Goal: Task Accomplishment & Management: Use online tool/utility

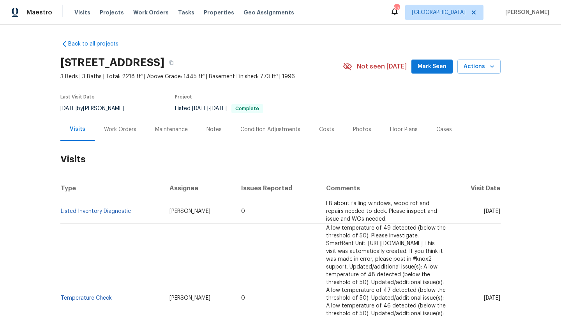
click at [105, 129] on div "Work Orders" at bounding box center [120, 130] width 32 height 8
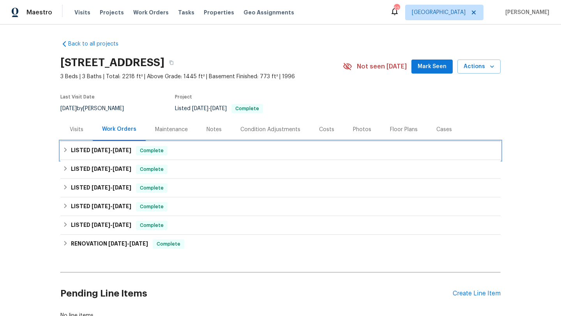
click at [131, 149] on span "8/20/25" at bounding box center [121, 150] width 19 height 5
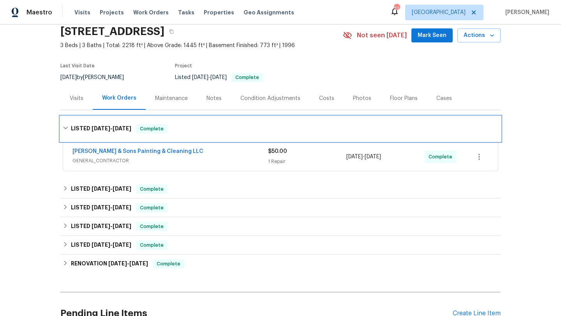
scroll to position [54, 0]
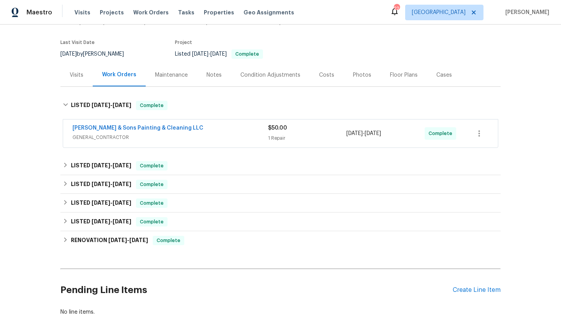
click at [225, 124] on div "Hodge & Sons Painting & Cleaning LLC" at bounding box center [169, 128] width 195 height 9
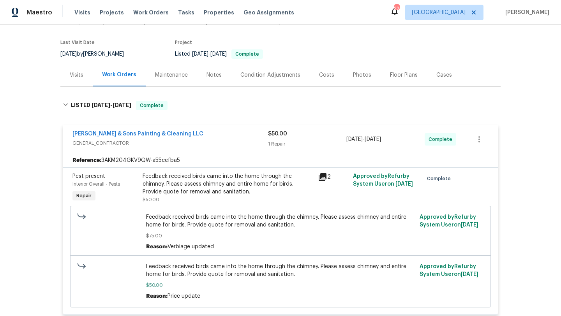
click at [224, 132] on div "Hodge & Sons Painting & Cleaning LLC" at bounding box center [169, 134] width 195 height 9
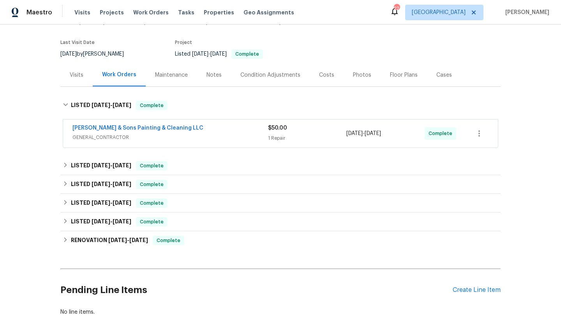
scroll to position [107, 0]
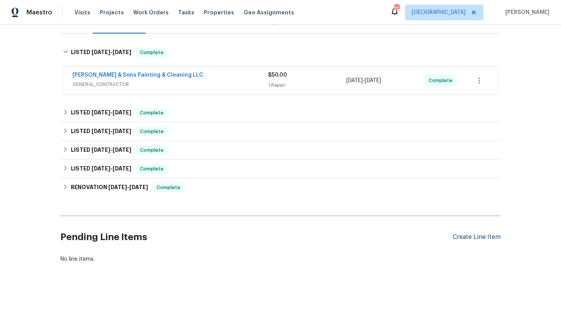
click at [473, 235] on div "Create Line Item" at bounding box center [476, 237] width 48 height 7
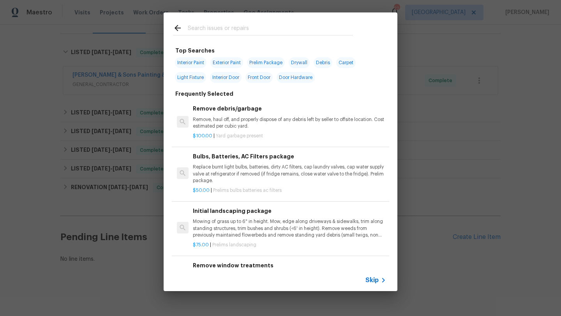
click at [381, 279] on icon at bounding box center [382, 280] width 9 height 9
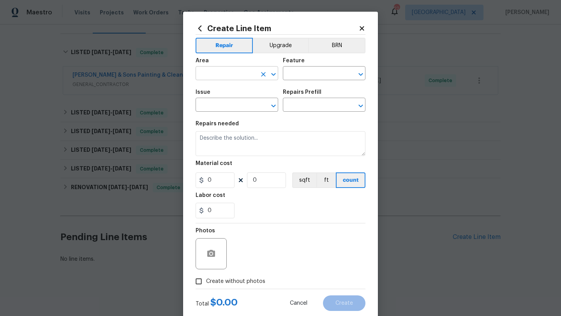
click at [220, 78] on input "text" at bounding box center [225, 74] width 61 height 12
type input "f"
click at [226, 109] on li "Interior Overall" at bounding box center [236, 104] width 83 height 13
type input "Interior Overall"
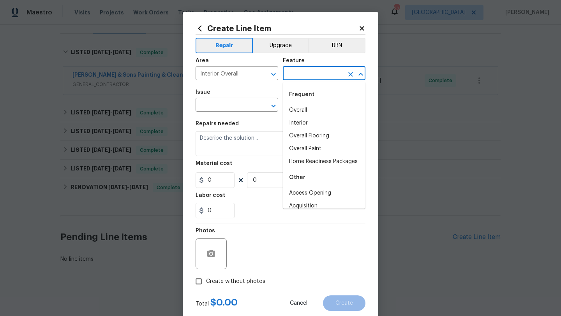
click at [299, 74] on input "text" at bounding box center [313, 74] width 61 height 12
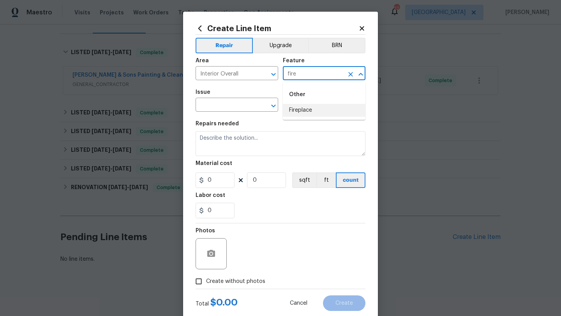
click at [304, 112] on li "Fireplace" at bounding box center [324, 110] width 83 height 13
type input "Fireplace"
click at [249, 109] on input "text" at bounding box center [225, 106] width 61 height 12
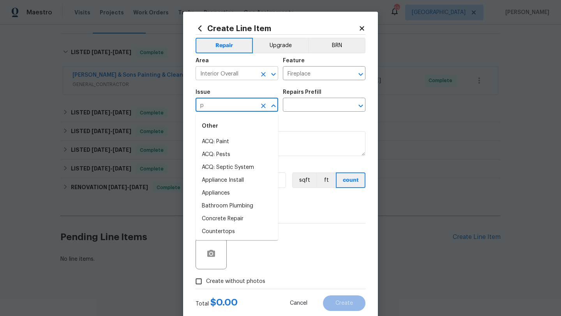
type input "p"
click at [241, 77] on input "Interior Overall" at bounding box center [225, 74] width 61 height 12
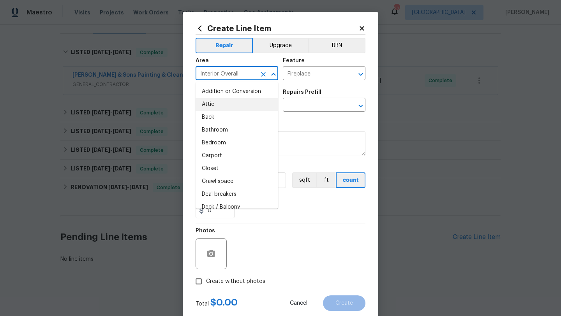
click at [241, 77] on input "Interior Overall" at bounding box center [225, 74] width 61 height 12
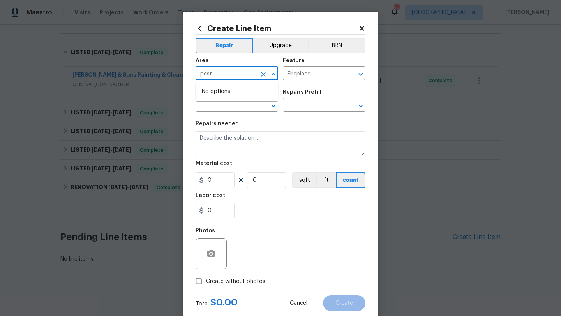
type input "Interior Overall"
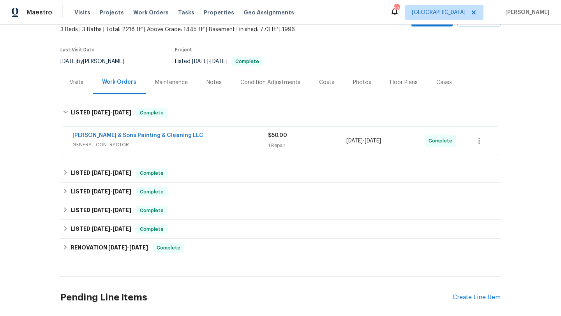
scroll to position [26, 0]
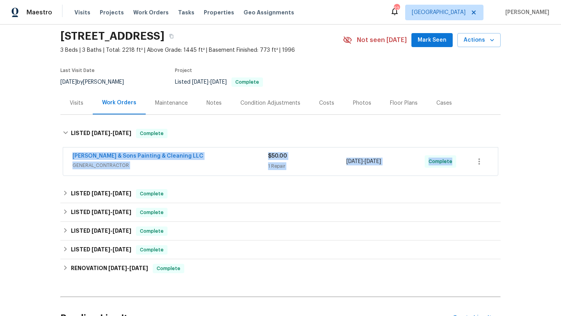
drag, startPoint x: 65, startPoint y: 153, endPoint x: 458, endPoint y: 160, distance: 392.5
click at [459, 160] on div "Hodge & Sons Painting & Cleaning LLC GENERAL_CONTRACTOR $50.00 1 Repair 8/18/20…" at bounding box center [280, 162] width 434 height 28
copy div "Hodge & Sons Painting & Cleaning LLC GENERAL_CONTRACTOR $50.00 1 Repair 8/18/20…"
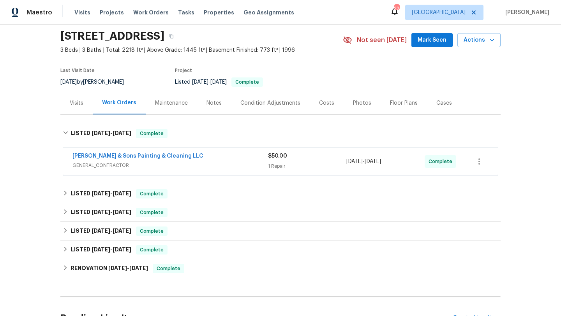
click at [0, 124] on div "Back to all projects 3321 Beech Bluff Ln, Raleigh, NC 27616 3 Beds | 3 Baths | …" at bounding box center [280, 171] width 561 height 292
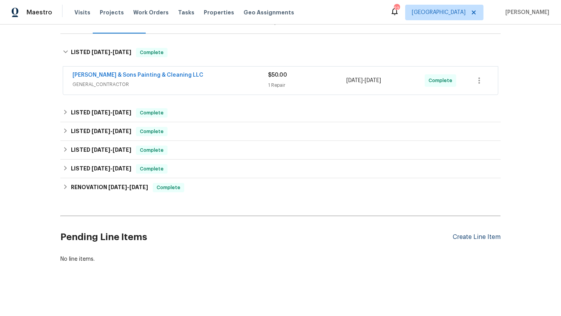
click at [481, 240] on div "Create Line Item" at bounding box center [476, 237] width 48 height 7
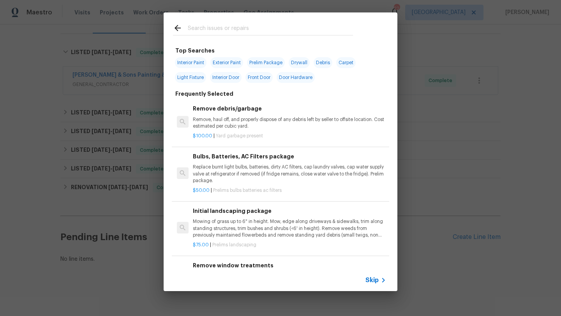
click at [371, 282] on span "Skip" at bounding box center [371, 280] width 13 height 8
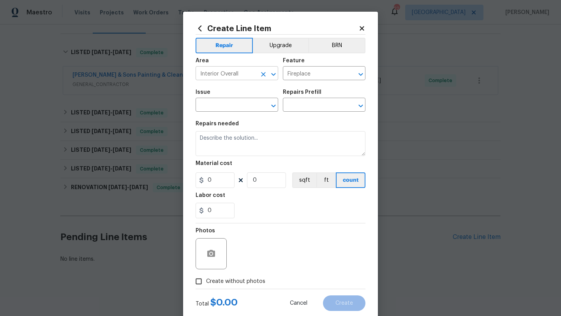
click at [234, 74] on input "Interior Overall" at bounding box center [225, 74] width 61 height 12
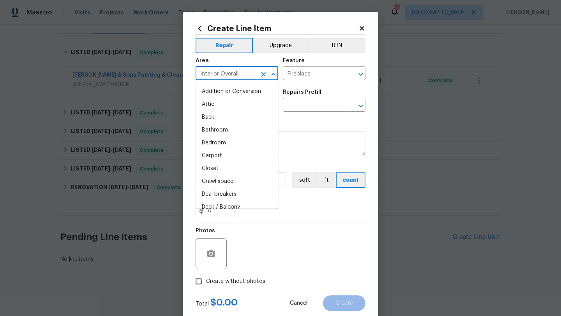
click at [234, 74] on input "Interior Overall" at bounding box center [225, 74] width 61 height 12
click at [310, 128] on div "Repairs needed" at bounding box center [280, 126] width 170 height 10
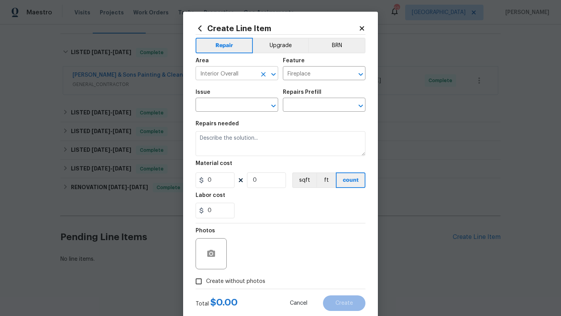
click at [246, 79] on input "Interior Overall" at bounding box center [225, 74] width 61 height 12
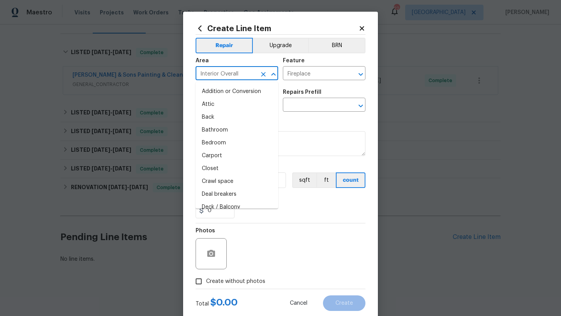
click at [246, 79] on input "Interior Overall" at bounding box center [225, 74] width 61 height 12
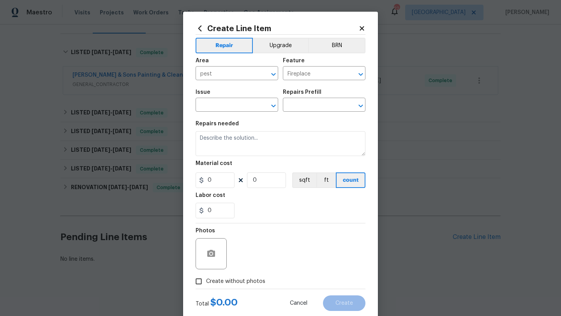
type input "Interior Overall"
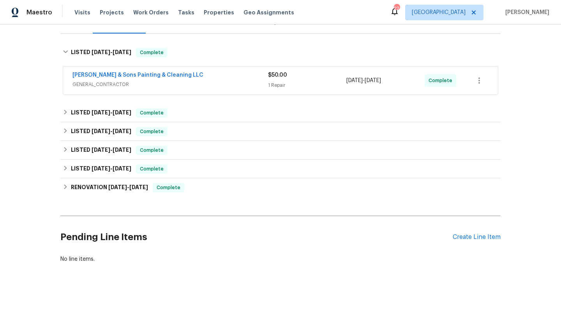
click at [223, 86] on span "GENERAL_CONTRACTOR" at bounding box center [169, 85] width 195 height 8
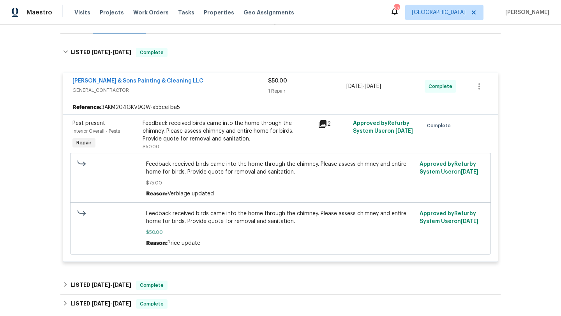
scroll to position [110, 0]
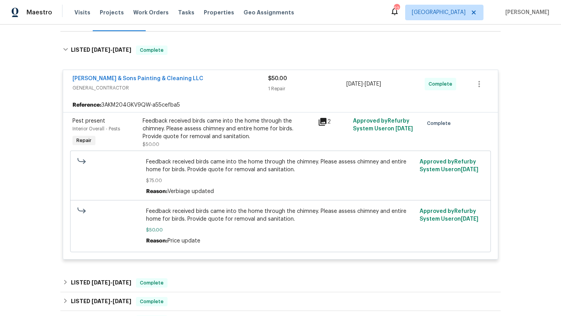
click at [229, 94] on div "Hodge & Sons Painting & Cleaning LLC GENERAL_CONTRACTOR $50.00 1 Repair 8/18/20…" at bounding box center [280, 84] width 434 height 28
click at [229, 89] on span "GENERAL_CONTRACTOR" at bounding box center [169, 88] width 195 height 8
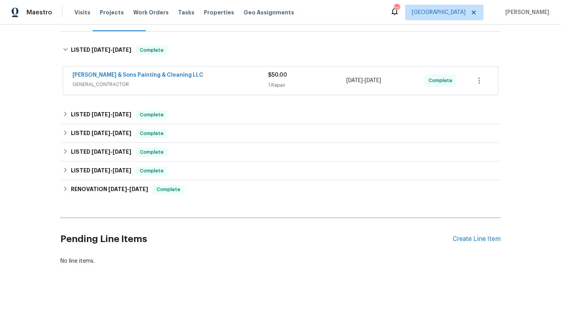
scroll to position [107, 0]
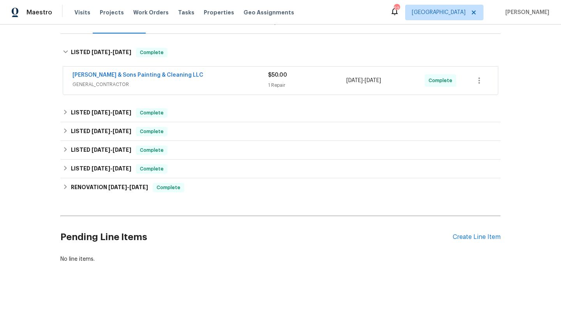
click at [479, 241] on div "Pending Line Items Create Line Item" at bounding box center [280, 237] width 440 height 36
click at [479, 240] on div "Create Line Item" at bounding box center [476, 237] width 48 height 7
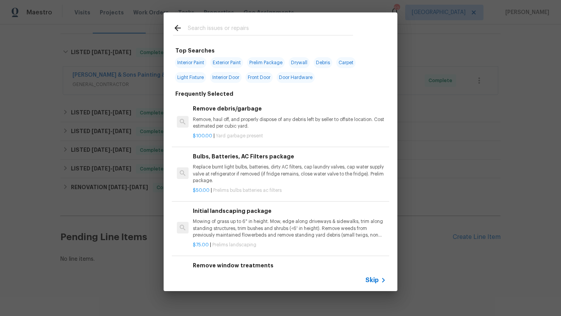
click at [375, 285] on div "Skip" at bounding box center [376, 280] width 23 height 9
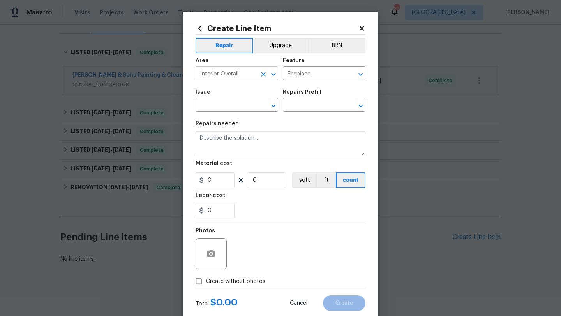
click at [249, 73] on input "Interior Overall" at bounding box center [225, 74] width 61 height 12
click at [286, 124] on div "Repairs needed" at bounding box center [280, 126] width 170 height 10
click at [302, 77] on input "Fireplace" at bounding box center [313, 74] width 61 height 12
click at [311, 117] on ul "Other Pests" at bounding box center [324, 101] width 83 height 38
click at [311, 116] on li "Pests" at bounding box center [324, 110] width 83 height 13
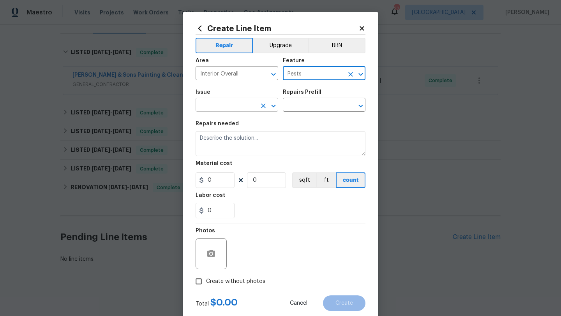
type input "Pests"
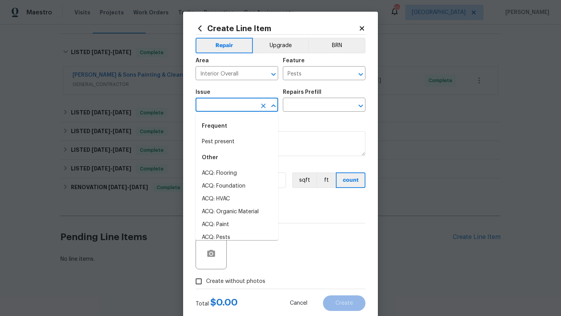
click at [241, 104] on input "text" at bounding box center [225, 106] width 61 height 12
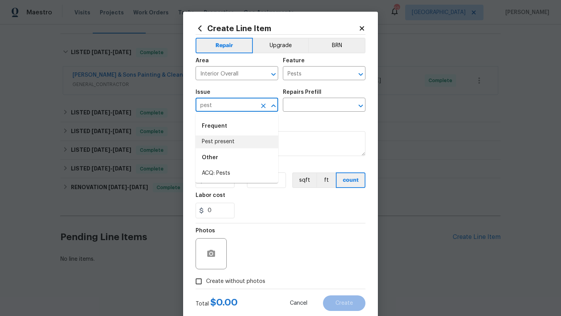
click at [230, 145] on li "Pest present" at bounding box center [236, 141] width 83 height 13
type input "Pest present"
click at [302, 103] on input "text" at bounding box center [313, 106] width 61 height 12
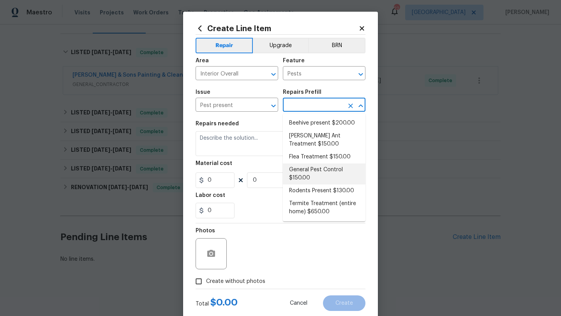
click at [308, 168] on li "General Pest Control $150.00" at bounding box center [324, 173] width 83 height 21
type input "General Pest Control $150.00"
type textarea "General pest treatment for active pest/insect infestation - non termite"
type input "150"
type input "1"
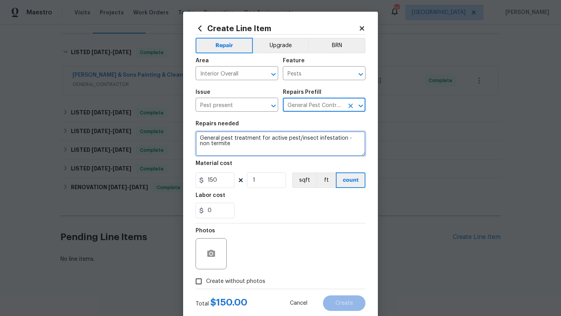
click at [274, 141] on textarea "General pest treatment for active pest/insect infestation - non termite" at bounding box center [280, 143] width 170 height 25
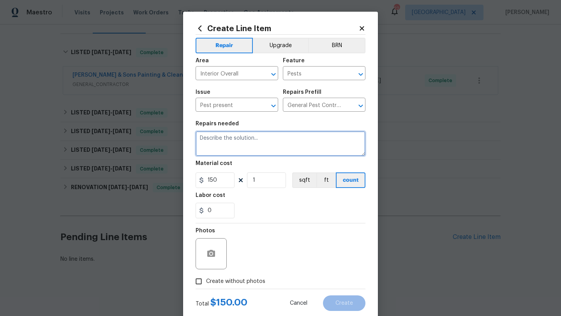
paste textarea "Agent called in to report an encounter with an angry raccoon inside the propert…"
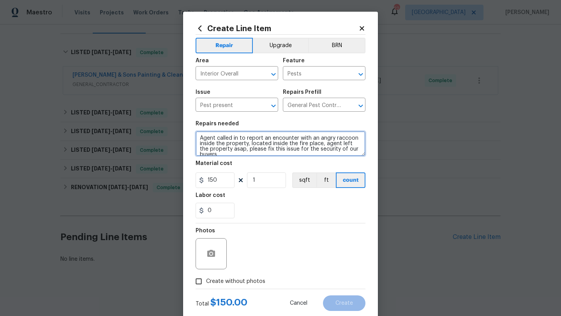
scroll to position [2, 0]
click at [199, 137] on textarea "Agent called in to report an encounter with an angry raccoon inside the propert…" at bounding box center [280, 143] width 170 height 25
click at [239, 151] on textarea "Agent called in to report an encounter with an angry raccoon inside the propert…" at bounding box center [280, 143] width 170 height 25
click at [275, 155] on textarea "Agent called in to report an encounter with an angry raccoon inside the propert…" at bounding box center [280, 143] width 170 height 25
type textarea "Agent called in to report an encounter with an angry raccoon inside the propert…"
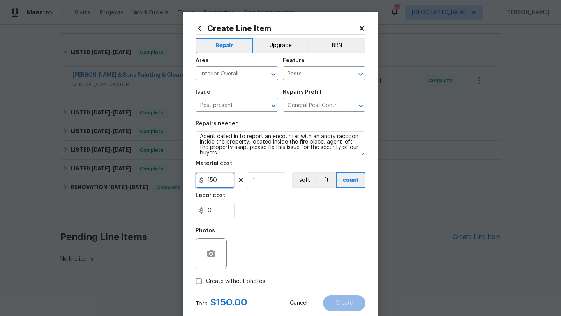
click at [212, 180] on input "150" at bounding box center [214, 180] width 39 height 16
type input "75"
click at [197, 285] on input "Create without photos" at bounding box center [198, 281] width 15 height 15
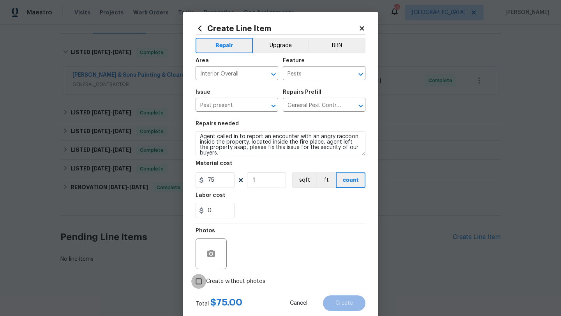
checkbox input "true"
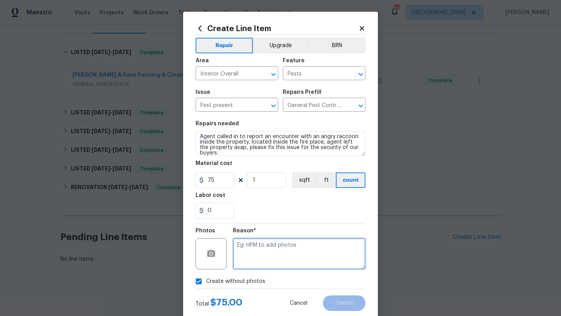
click at [258, 252] on textarea at bounding box center [299, 253] width 132 height 31
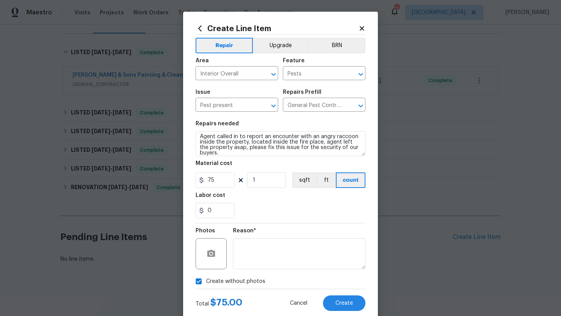
click at [273, 222] on section "Repairs needed Agent called in to report an encounter with an angry raccoon ins…" at bounding box center [280, 169] width 170 height 107
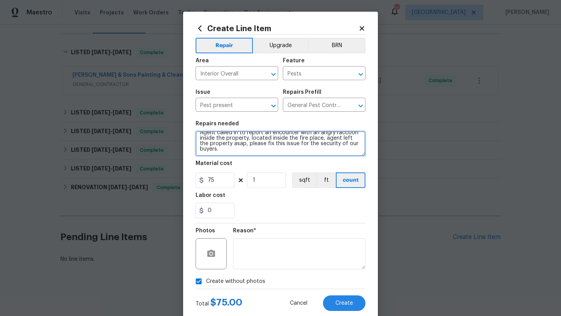
click at [247, 150] on textarea "Agent called in to report an encounter with an angry raccoon inside the propert…" at bounding box center [280, 143] width 170 height 25
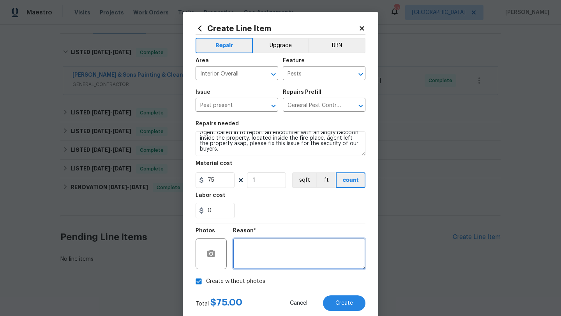
click at [256, 259] on textarea at bounding box center [299, 253] width 132 height 31
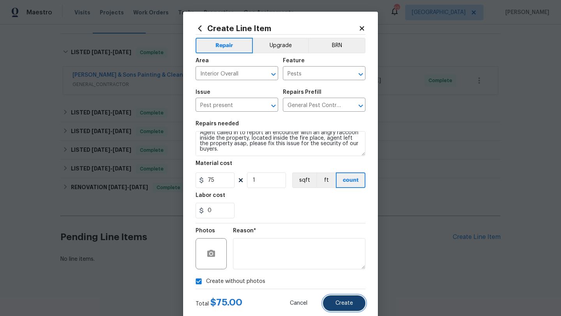
click at [359, 305] on button "Create" at bounding box center [344, 303] width 42 height 16
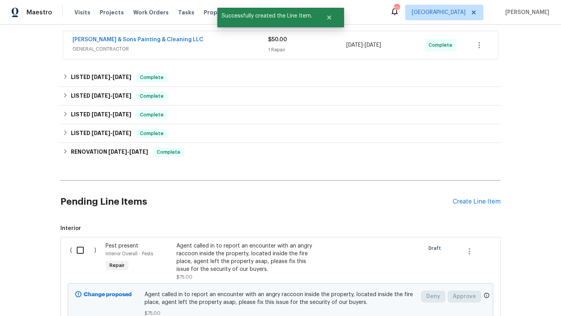
scroll to position [154, 0]
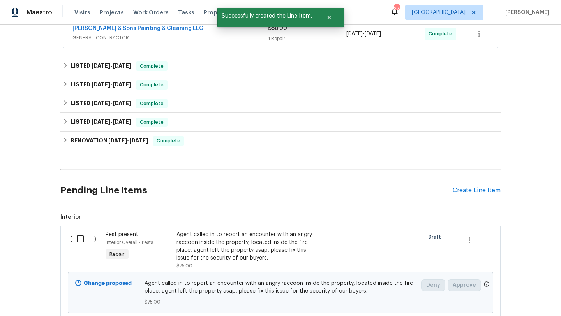
click at [83, 239] on input "checkbox" at bounding box center [83, 239] width 22 height 16
checkbox input "true"
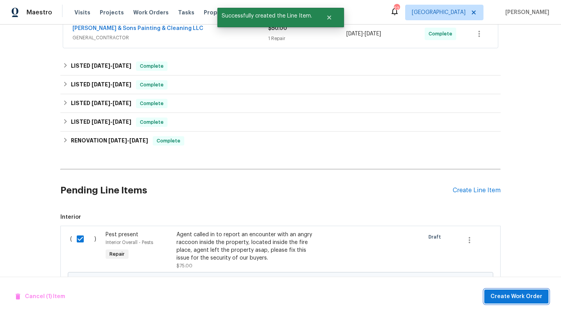
click at [531, 299] on span "Create Work Order" at bounding box center [516, 297] width 52 height 10
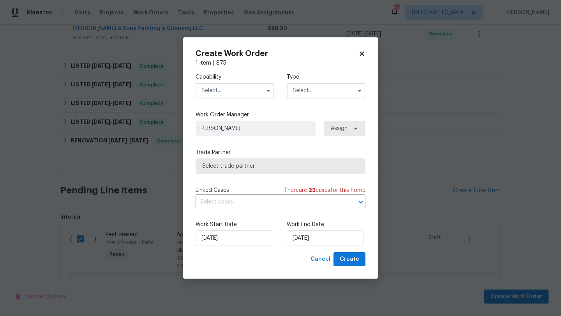
click at [242, 99] on div "Capability Type" at bounding box center [280, 86] width 170 height 38
click at [242, 89] on input "text" at bounding box center [234, 91] width 79 height 16
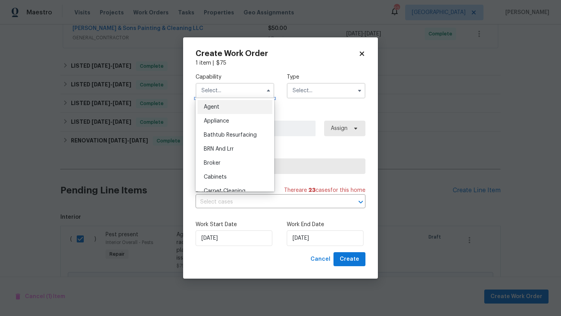
click at [242, 89] on input "text" at bounding box center [234, 91] width 79 height 16
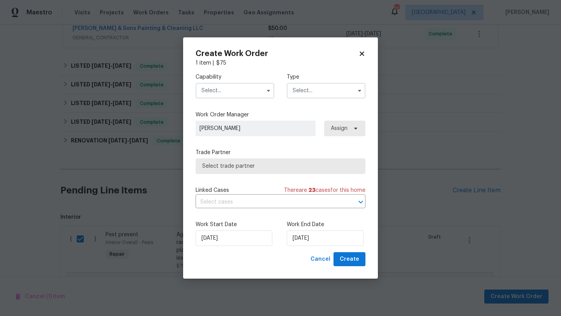
click at [240, 87] on input "text" at bounding box center [234, 91] width 79 height 16
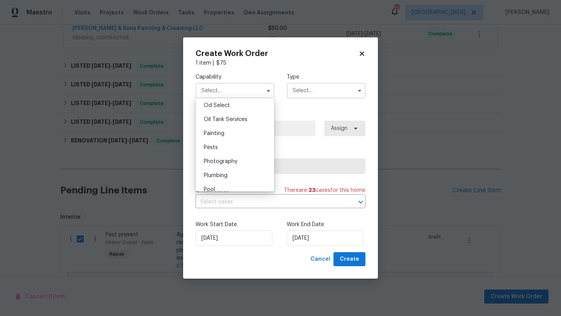
scroll to position [620, 0]
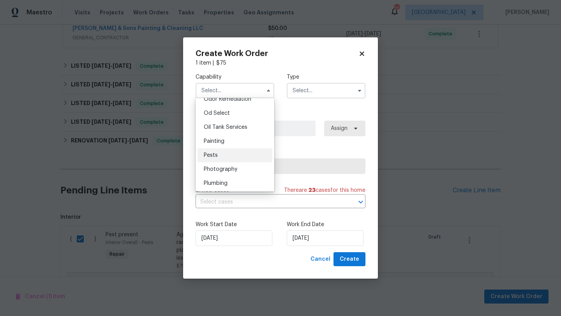
click at [234, 156] on div "Pests" at bounding box center [234, 155] width 75 height 14
type input "Pests"
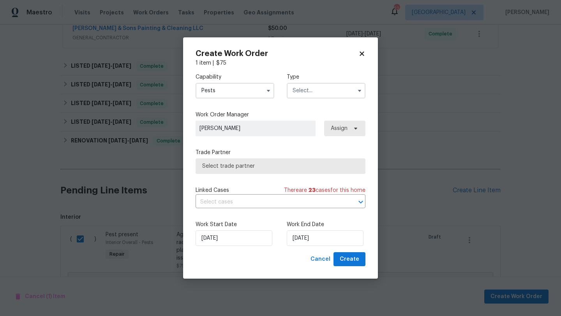
click at [315, 93] on input "text" at bounding box center [326, 91] width 79 height 16
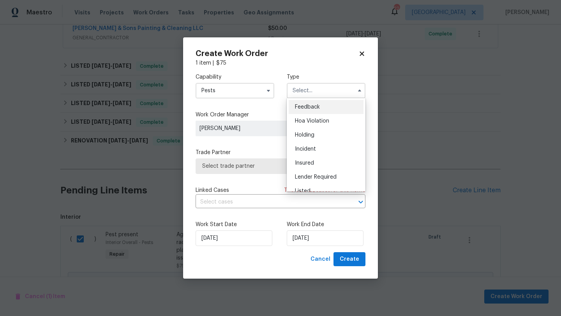
click at [312, 106] on span "Feedback" at bounding box center [307, 106] width 25 height 5
type input "Feedback"
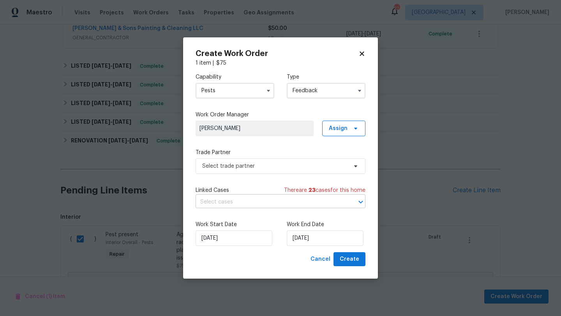
click at [239, 200] on input "text" at bounding box center [269, 202] width 148 height 12
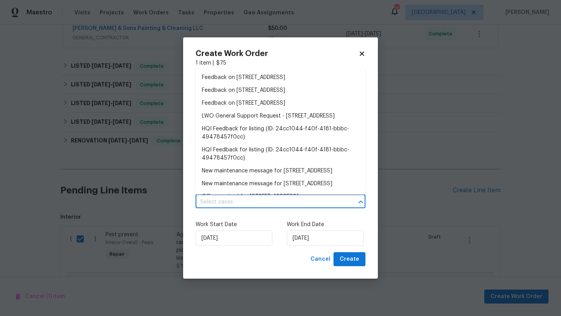
click at [271, 216] on div "Work Start Date 23/08/2025 Work End Date 23/08/2025" at bounding box center [280, 233] width 170 height 38
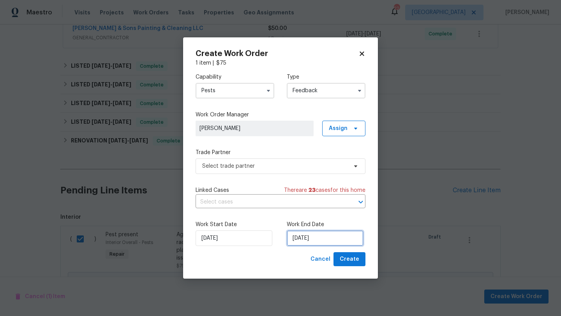
click at [302, 241] on input "23/08/2025" at bounding box center [325, 238] width 77 height 16
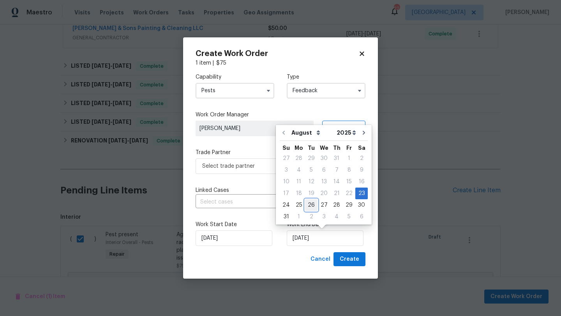
click at [305, 208] on div "26" at bounding box center [311, 205] width 12 height 11
type input "26/08/2025"
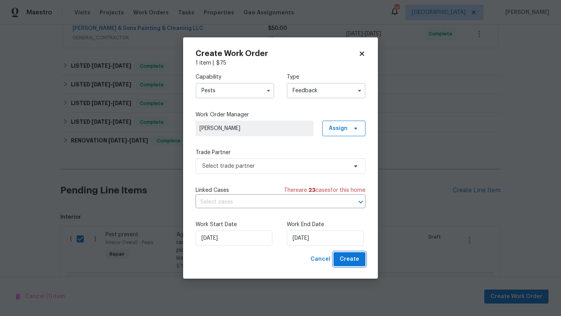
click at [347, 258] on span "Create" at bounding box center [348, 260] width 19 height 10
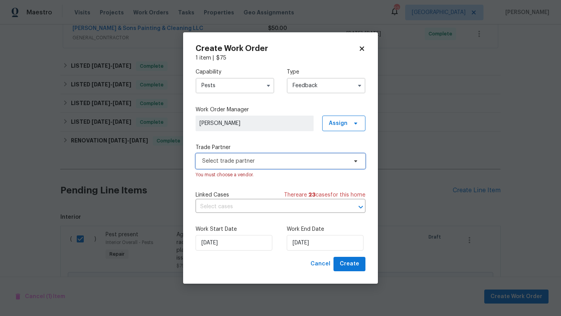
click at [283, 163] on span "Select trade partner" at bounding box center [274, 161] width 145 height 8
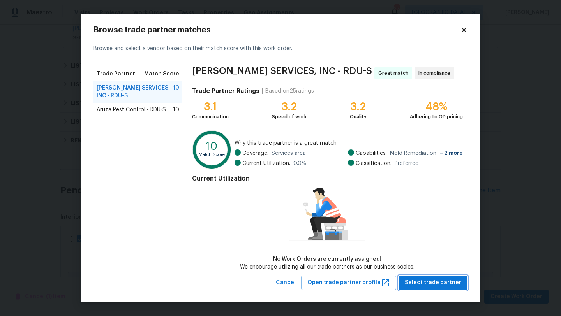
click at [424, 279] on span "Select trade partner" at bounding box center [432, 283] width 56 height 10
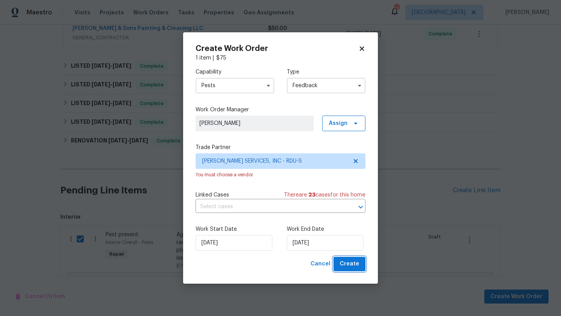
click at [353, 263] on span "Create" at bounding box center [348, 264] width 19 height 10
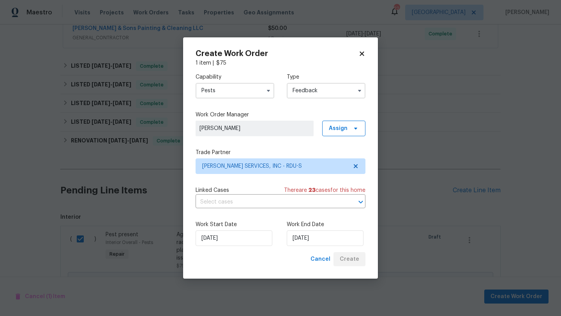
checkbox input "false"
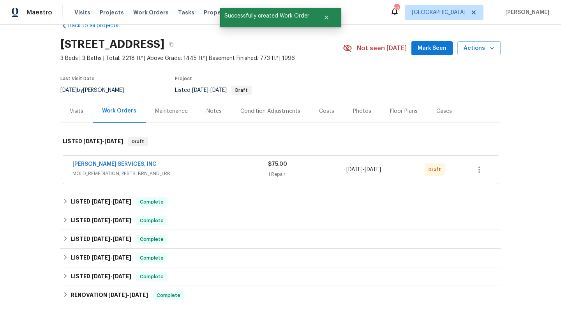
scroll to position [0, 0]
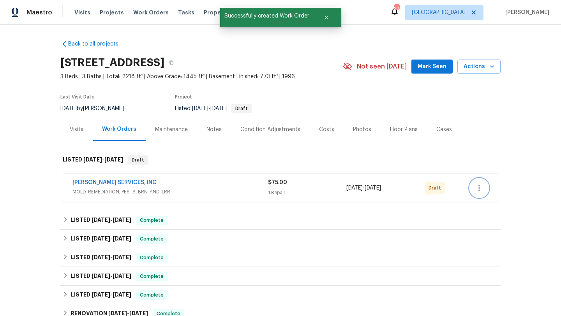
click at [482, 187] on icon "button" at bounding box center [478, 187] width 9 height 9
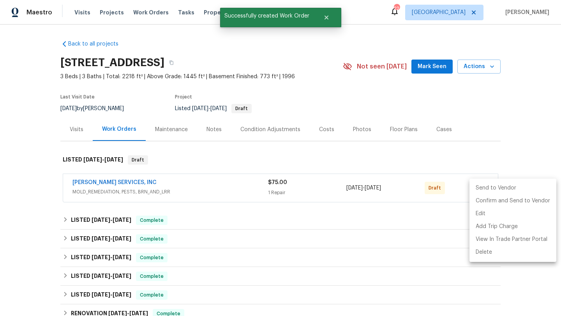
click at [482, 186] on li "Send to Vendor" at bounding box center [512, 188] width 87 height 13
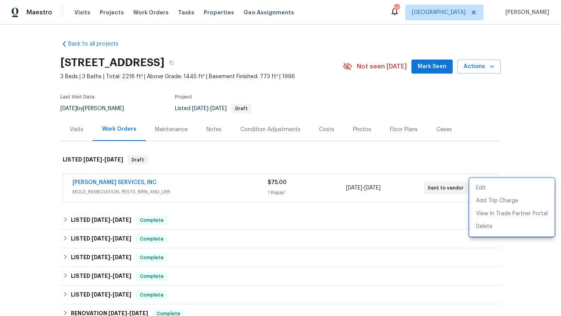
click at [477, 147] on div at bounding box center [280, 158] width 561 height 316
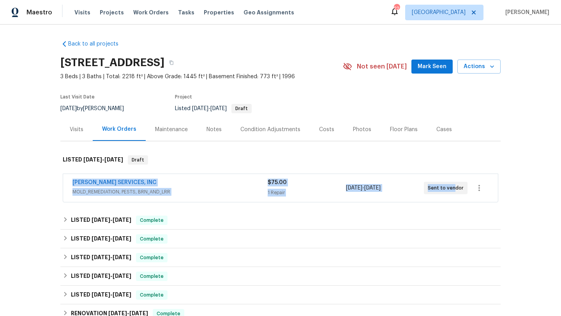
drag, startPoint x: 68, startPoint y: 178, endPoint x: 453, endPoint y: 189, distance: 385.2
click at [453, 189] on div "CANADY'S SERVICES, INC MOLD_REMEDIATION, PESTS, BRN_AND_LRR $75.00 1 Repair 8/2…" at bounding box center [280, 188] width 434 height 28
click at [0, 173] on div "Back to all projects 3321 Beech Bluff Ln, Raleigh, NC 27616 3 Beds | 3 Baths | …" at bounding box center [280, 171] width 561 height 292
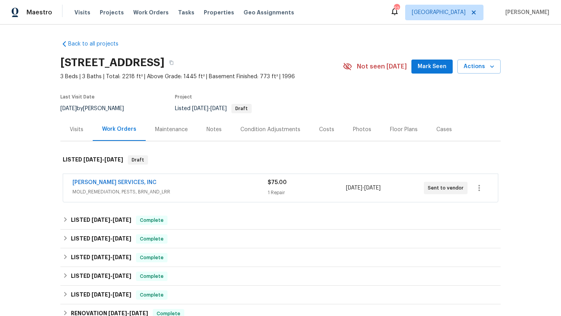
click at [198, 186] on div "CANADY'S SERVICES, INC" at bounding box center [169, 183] width 195 height 9
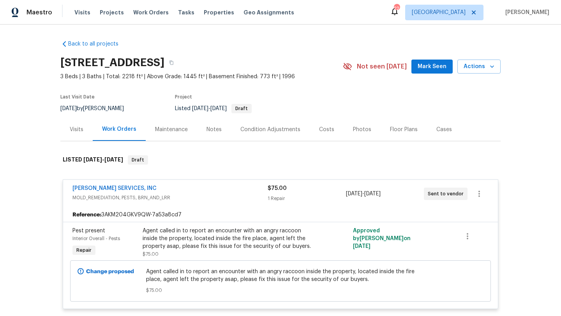
scroll to position [20, 0]
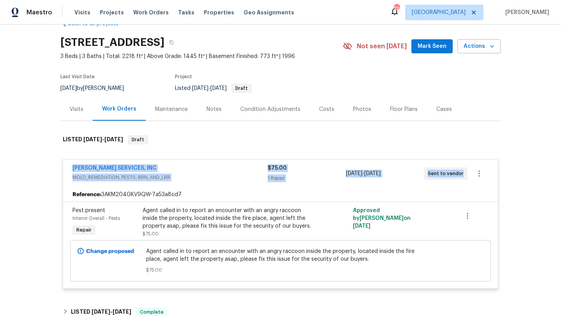
drag, startPoint x: 63, startPoint y: 162, endPoint x: 491, endPoint y: 181, distance: 428.2
click at [492, 181] on div "CANADY'S SERVICES, INC MOLD_REMEDIATION, PESTS, BRN_AND_LRR $75.00 1 Repair 8/2…" at bounding box center [280, 174] width 434 height 28
copy div "CANADY'S SERVICES, INC MOLD_REMEDIATION, PESTS, BRN_AND_LRR $75.00 1 Repair 8/2…"
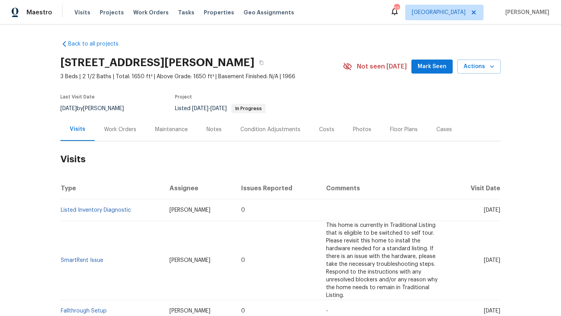
click at [117, 127] on div "Work Orders" at bounding box center [120, 130] width 32 height 8
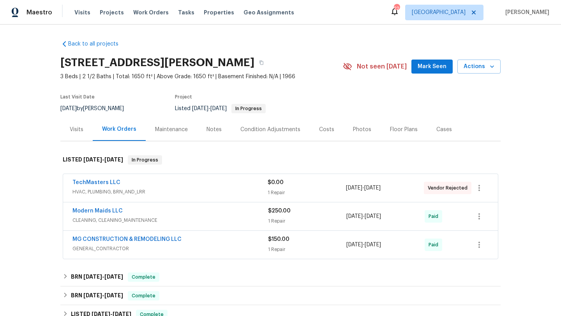
scroll to position [30, 0]
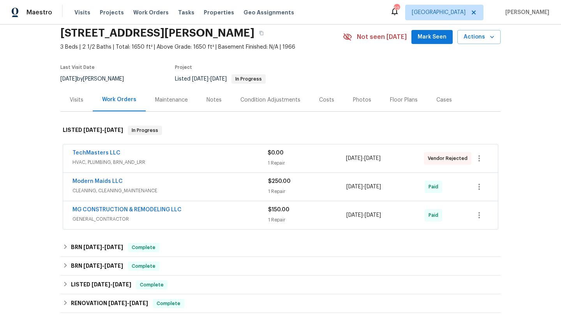
click at [182, 153] on div "TechMasters LLC" at bounding box center [169, 153] width 195 height 9
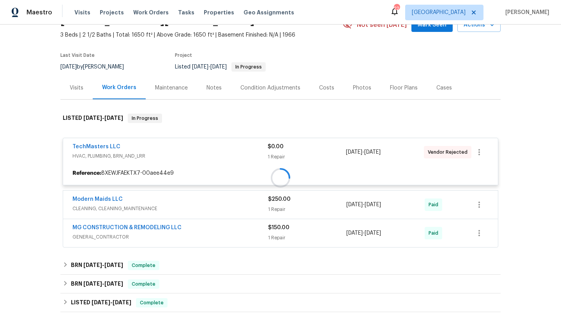
scroll to position [44, 0]
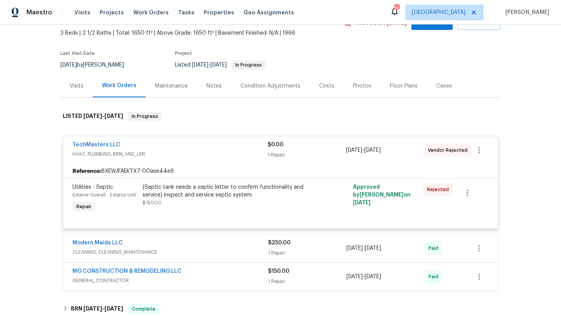
click at [182, 153] on span "HVAC, PLUMBING, BRN_AND_LRR" at bounding box center [169, 154] width 195 height 8
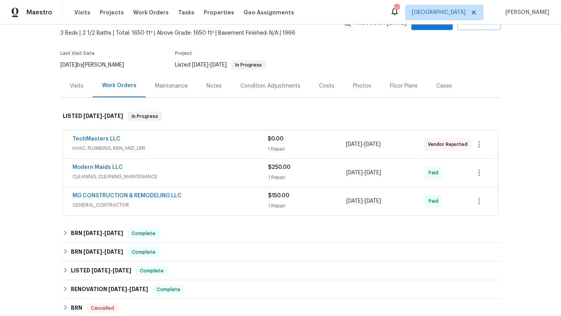
click at [183, 176] on span "CLEANING, CLEANING_MAINTENANCE" at bounding box center [169, 177] width 195 height 8
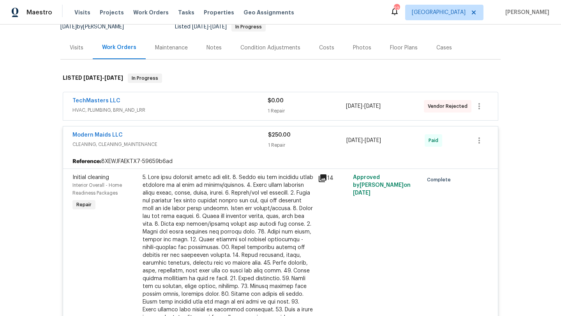
scroll to position [83, 0]
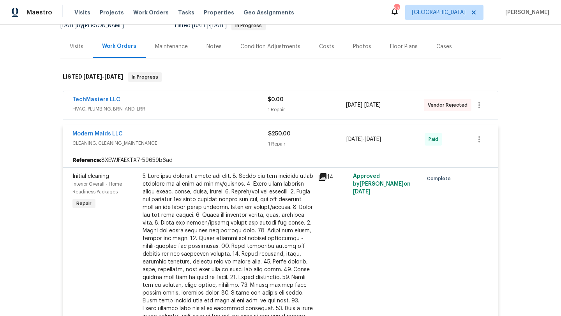
click at [200, 142] on span "CLEANING, CLEANING_MAINTENANCE" at bounding box center [169, 143] width 195 height 8
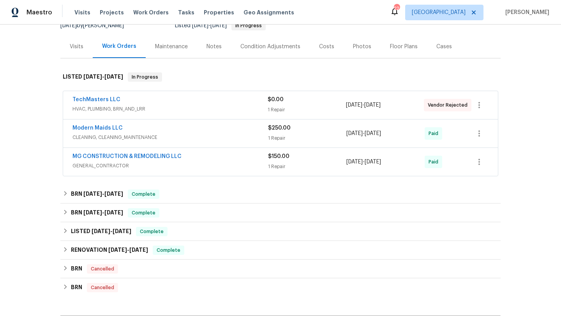
click at [197, 153] on div "MG CONSTRUCTION & REMODELING LLC" at bounding box center [169, 157] width 195 height 9
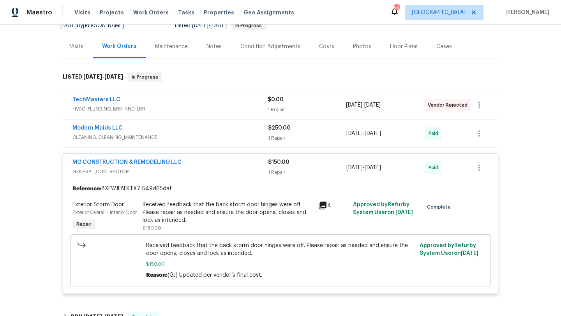
click at [199, 163] on div "MG CONSTRUCTION & REMODELING LLC" at bounding box center [169, 162] width 195 height 9
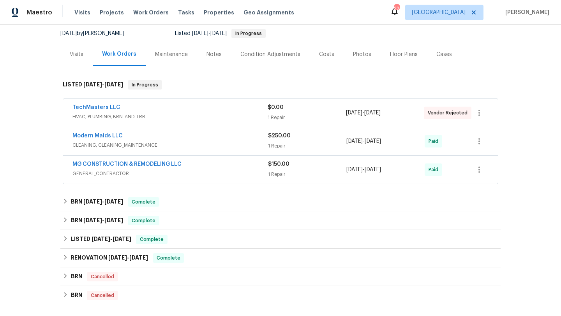
scroll to position [75, 0]
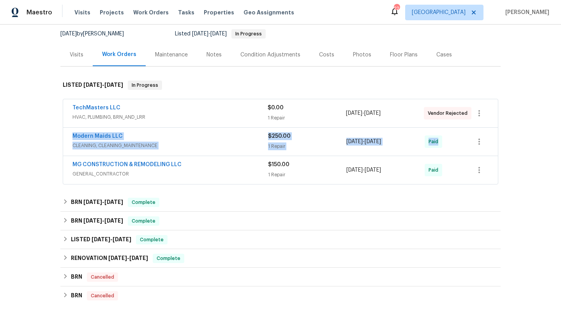
drag, startPoint x: 69, startPoint y: 132, endPoint x: 451, endPoint y: 149, distance: 381.9
click at [451, 149] on div "Modern Maids LLC CLEANING, CLEANING_MAINTENANCE $250.00 1 Repair 7/14/2025 - 7/…" at bounding box center [280, 142] width 434 height 28
copy div "Modern Maids LLC CLEANING, CLEANING_MAINTENANCE $250.00 1 Repair 7/14/2025 - 7/…"
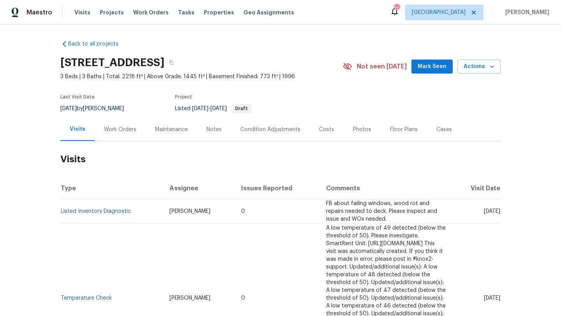
click at [122, 131] on div "Work Orders" at bounding box center [120, 130] width 32 height 8
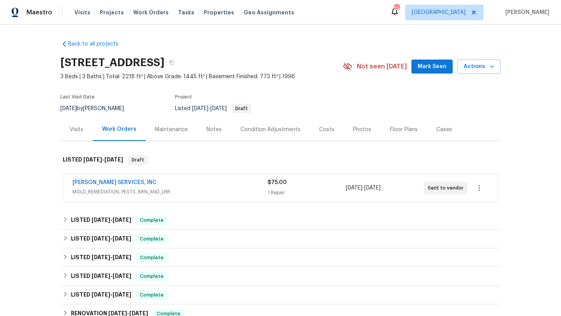
click at [235, 174] on div "CANADY'S SERVICES, INC MOLD_REMEDIATION, PESTS, BRN_AND_LRR $75.00 1 Repair 8/2…" at bounding box center [280, 188] width 434 height 28
click at [190, 184] on div "CANADY'S SERVICES, INC" at bounding box center [169, 183] width 195 height 9
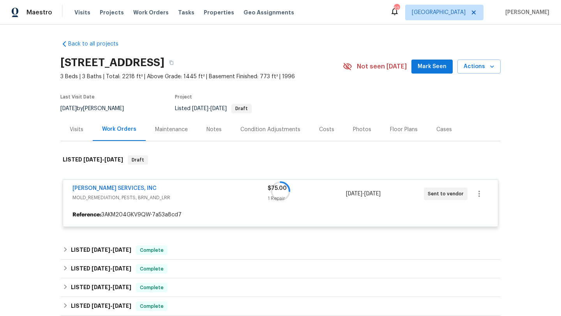
scroll to position [37, 0]
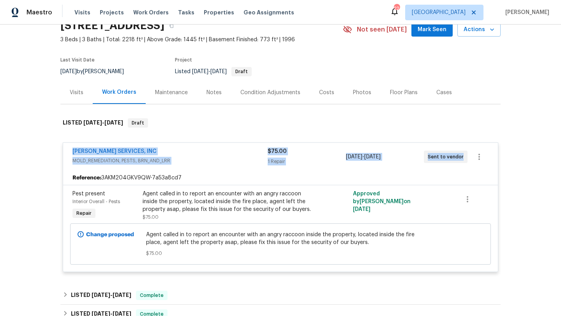
drag, startPoint x: 69, startPoint y: 150, endPoint x: 461, endPoint y: 172, distance: 392.2
click at [462, 172] on div "CANADY'S SERVICES, INC MOLD_REMEDIATION, PESTS, BRN_AND_LRR $75.00 1 Repair 8/2…" at bounding box center [280, 207] width 435 height 130
copy div "CANADY'S SERVICES, INC MOLD_REMEDIATION, PESTS, BRN_AND_LRR $75.00 1 Repair 8/2…"
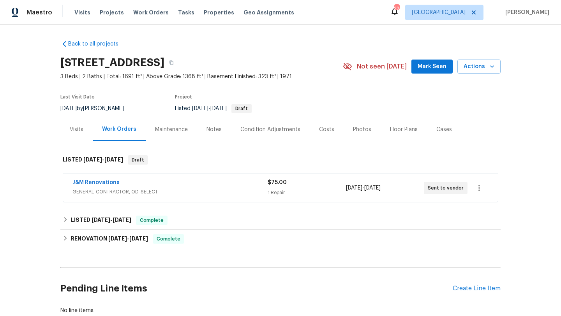
click at [214, 185] on div "J&M Renovations" at bounding box center [169, 183] width 195 height 9
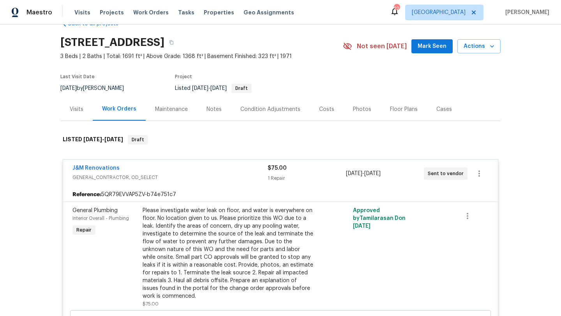
scroll to position [14, 0]
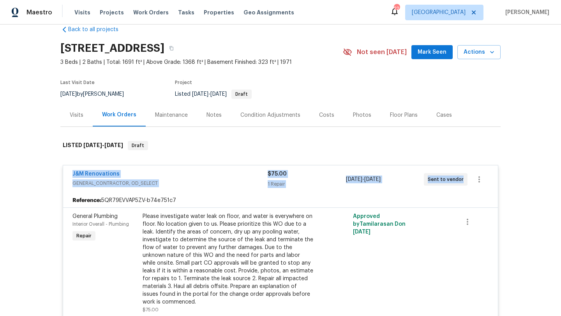
drag, startPoint x: 67, startPoint y: 171, endPoint x: 470, endPoint y: 185, distance: 403.5
click at [470, 185] on div "J&M Renovations GENERAL_CONTRACTOR, OD_SELECT $75.00 1 Repair 8/22/2025 - 8/25/…" at bounding box center [280, 179] width 434 height 28
copy div "J&M Renovations GENERAL_CONTRACTOR, OD_SELECT $75.00 1 Repair 8/22/2025 - 8/25/…"
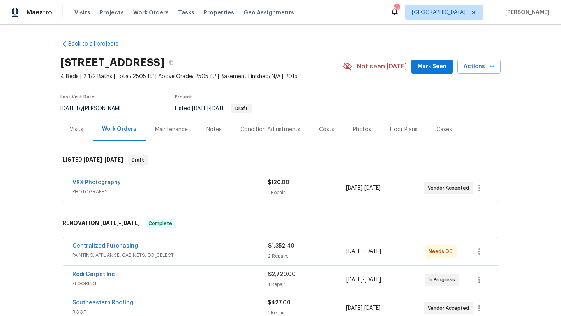
click at [187, 185] on div "VRX Photography" at bounding box center [169, 183] width 195 height 9
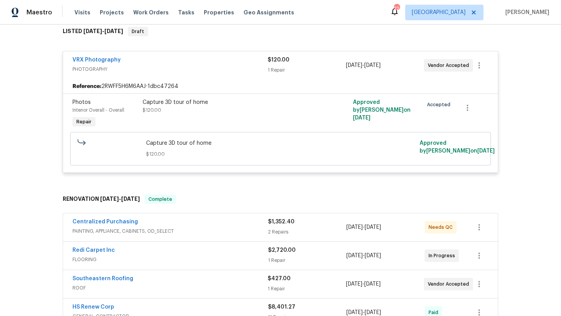
scroll to position [179, 0]
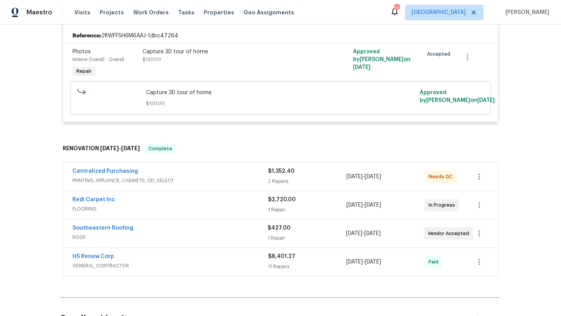
click at [183, 211] on span "FLOORING" at bounding box center [169, 209] width 195 height 8
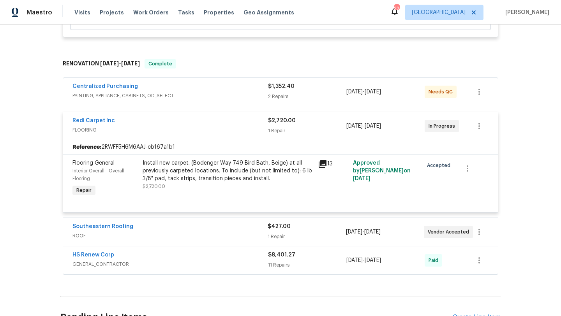
scroll to position [313, 0]
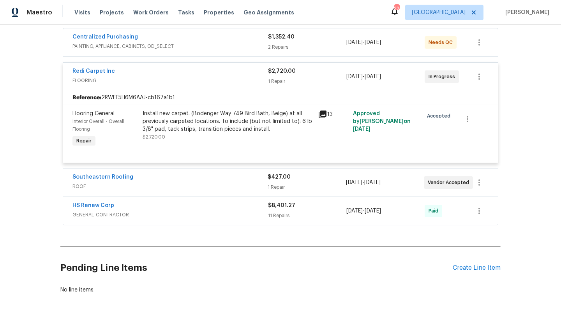
click at [185, 194] on div "Southeastern Roofing ROOF $427.00 1 Repair [DATE] - [DATE] Vendor Accepted" at bounding box center [280, 183] width 434 height 28
click at [193, 183] on div "Southeastern Roofing" at bounding box center [169, 177] width 195 height 9
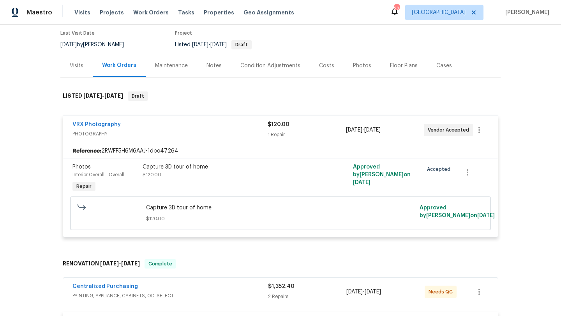
scroll to position [0, 0]
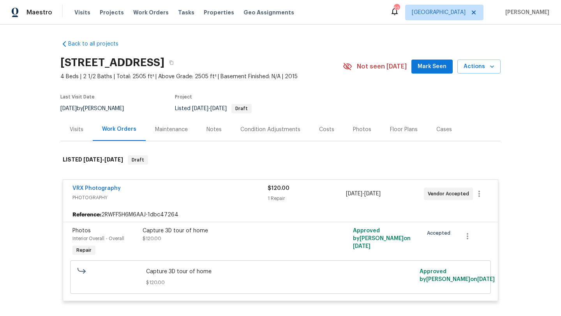
click at [79, 131] on div "Visits" at bounding box center [77, 130] width 14 height 8
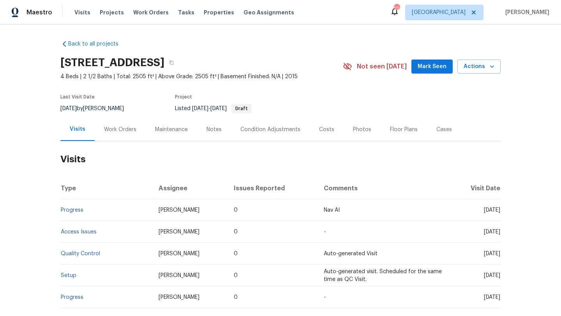
click at [118, 129] on div "Work Orders" at bounding box center [120, 130] width 32 height 8
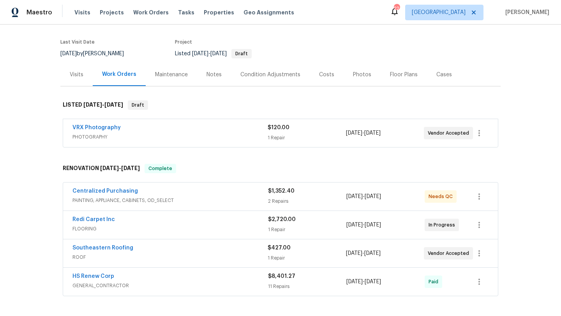
scroll to position [54, 0]
click at [186, 204] on span "PAINTING, APPLIANCE, CABINETS, OD_SELECT" at bounding box center [169, 201] width 195 height 8
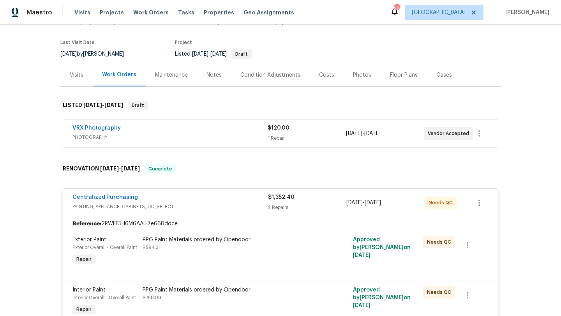
click at [47, 200] on div "Back to all projects [STREET_ADDRESS] 4 Beds | 2 1/2 Baths | Total: 2505 ft² | …" at bounding box center [280, 171] width 561 height 292
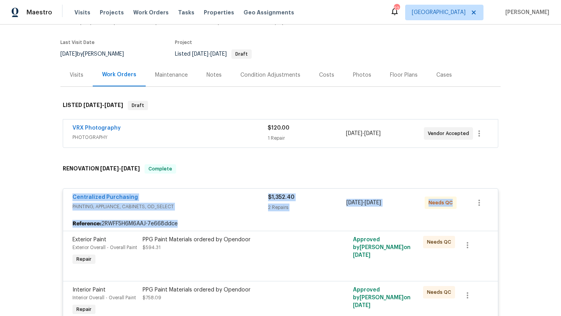
drag, startPoint x: 68, startPoint y: 195, endPoint x: 472, endPoint y: 227, distance: 405.3
click at [472, 227] on div "Centralized Purchasing PAINTING, APPLIANCE, CABINETS, OD_SELECT $1,352.40 2 Rep…" at bounding box center [280, 259] width 435 height 143
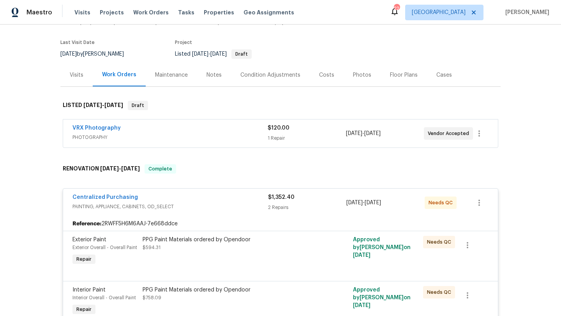
click at [30, 257] on div "Back to all projects [STREET_ADDRESS] 4 Beds | 2 1/2 Baths | Total: 2505 ft² | …" at bounding box center [280, 171] width 561 height 292
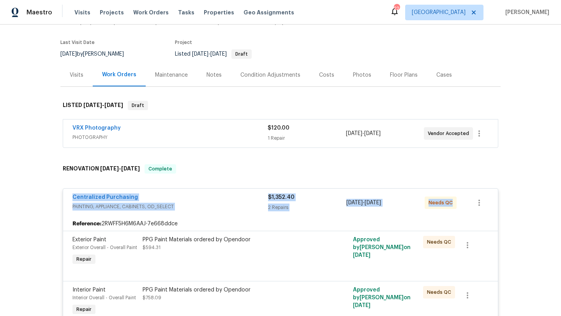
drag, startPoint x: 65, startPoint y: 194, endPoint x: 519, endPoint y: 209, distance: 453.4
click at [519, 210] on div "Back to all projects [STREET_ADDRESS] 4 Beds | 2 1/2 Baths | Total: 2505 ft² | …" at bounding box center [280, 171] width 561 height 292
copy div "Centralized Purchasing PAINTING, APPLIANCE, CABINETS, OD_SELECT $1,352.40 2 Rep…"
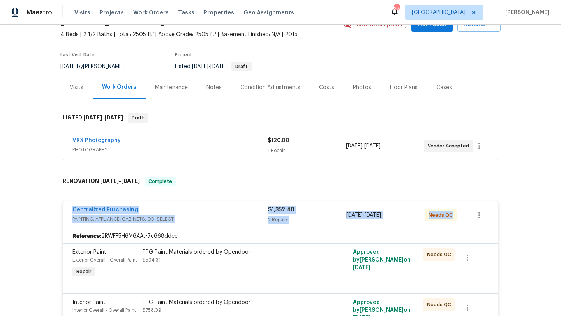
scroll to position [42, 0]
click at [100, 63] on div "[DATE] by [PERSON_NAME]" at bounding box center [96, 66] width 73 height 9
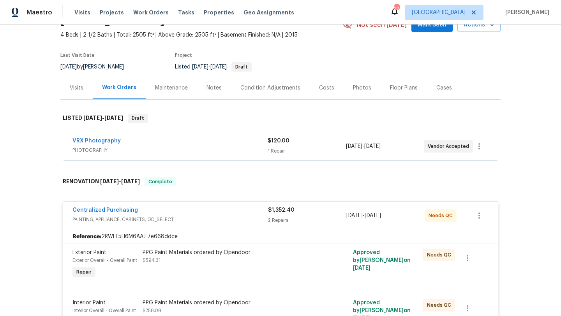
click at [100, 63] on div "[DATE] by [PERSON_NAME]" at bounding box center [96, 66] width 73 height 9
copy div "[DATE] by [PERSON_NAME]"
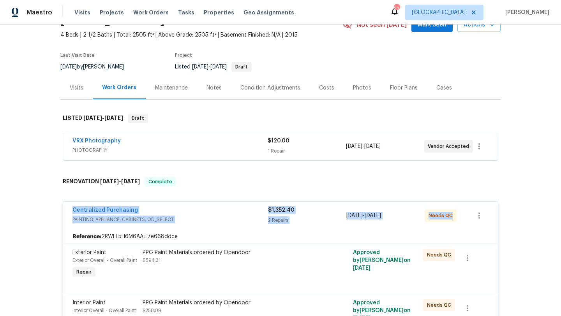
drag, startPoint x: 67, startPoint y: 209, endPoint x: 534, endPoint y: 216, distance: 466.8
click at [534, 216] on div "Back to all projects [STREET_ADDRESS] 4 Beds | 2 1/2 Baths | Total: 2505 ft² | …" at bounding box center [280, 171] width 561 height 292
copy div "Centralized Purchasing PAINTING, APPLIANCE, CABINETS, OD_SELECT $1,352.40 2 Rep…"
